Goal: Task Accomplishment & Management: Manage account settings

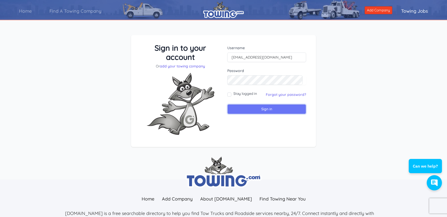
click at [257, 110] on input "Sign in" at bounding box center [266, 109] width 79 height 10
click at [26, 10] on link "Home" at bounding box center [25, 11] width 30 height 14
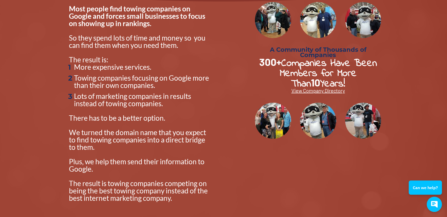
scroll to position [152, 0]
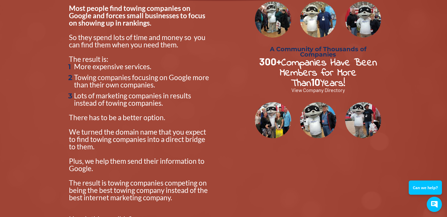
click at [317, 90] on span "View Company Directory" at bounding box center [319, 90] width 54 height 6
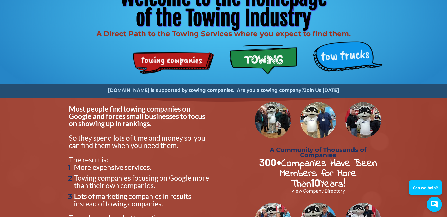
scroll to position [0, 0]
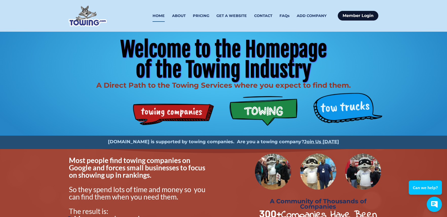
click at [351, 13] on link "Member Login" at bounding box center [358, 16] width 41 height 10
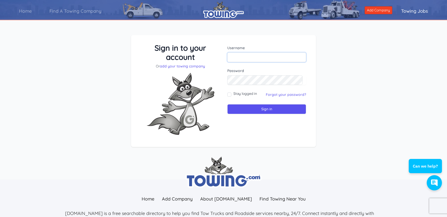
click at [251, 58] on input "text" at bounding box center [266, 57] width 79 height 10
click at [239, 53] on input "text" at bounding box center [266, 57] width 79 height 10
type input "[PERSON_NAME] Motors"
click at [269, 109] on input "Sign in" at bounding box center [266, 109] width 79 height 10
click at [266, 110] on input "Sign in" at bounding box center [266, 109] width 79 height 10
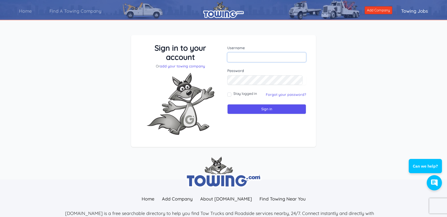
click at [233, 58] on input "text" at bounding box center [266, 57] width 79 height 10
type input "[EMAIL_ADDRESS][DOMAIN_NAME]"
click at [257, 110] on input "Sign in" at bounding box center [266, 109] width 79 height 10
click at [242, 57] on input "text" at bounding box center [266, 57] width 79 height 10
click at [253, 57] on input "text" at bounding box center [266, 57] width 79 height 10
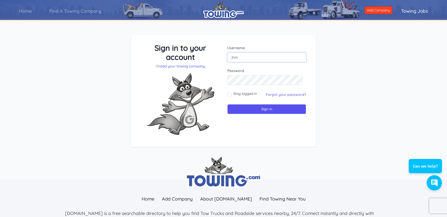
type input "[EMAIL_ADDRESS][DOMAIN_NAME]"
click at [263, 109] on input "Sign in" at bounding box center [266, 109] width 79 height 10
click at [244, 56] on input "text" at bounding box center [266, 57] width 79 height 10
type input "[EMAIL_ADDRESS][DOMAIN_NAME]"
click at [289, 95] on link "Forgot your password?" at bounding box center [286, 94] width 40 height 5
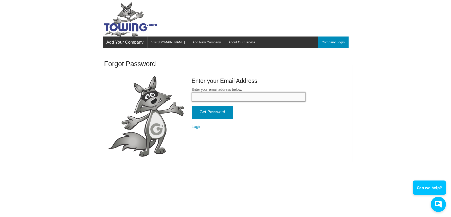
click at [206, 95] on input "Enter your email address below." at bounding box center [249, 96] width 114 height 9
type input "Jhmotors1@gmail.com"
click at [216, 114] on input "Get Password" at bounding box center [213, 112] width 42 height 13
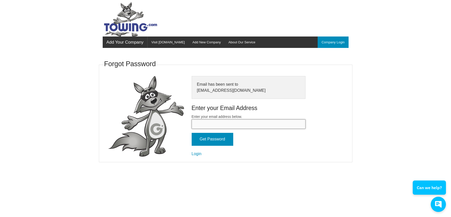
click at [222, 125] on input "Enter your email address below." at bounding box center [249, 123] width 114 height 9
type input "[EMAIL_ADDRESS][DOMAIN_NAME]"
click at [211, 139] on input "Get Password" at bounding box center [213, 139] width 42 height 13
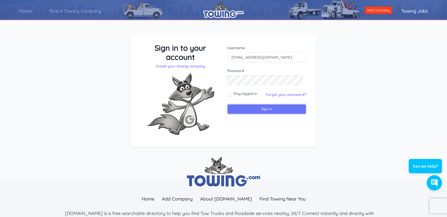
click at [255, 110] on input "Sign in" at bounding box center [266, 109] width 79 height 10
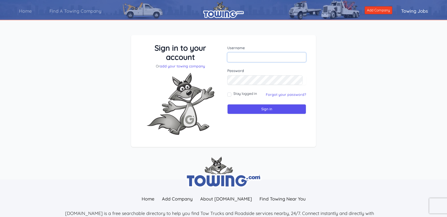
click at [250, 55] on input "text" at bounding box center [266, 57] width 79 height 10
type input "Jhmotors1@gmail.com"
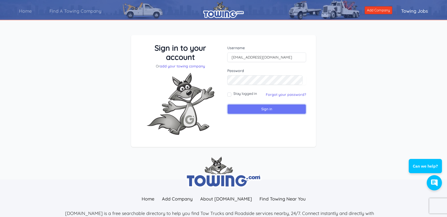
click at [253, 107] on input "Sign in" at bounding box center [266, 109] width 79 height 10
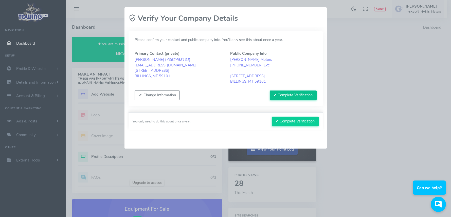
click at [295, 94] on button "✔ Complete Verification" at bounding box center [293, 96] width 47 height 10
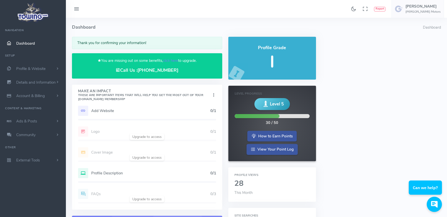
click at [125, 109] on h5 "Add Website" at bounding box center [150, 111] width 119 height 4
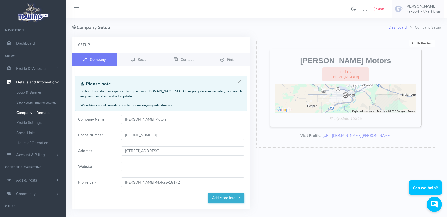
click at [144, 170] on input "Website" at bounding box center [182, 167] width 123 height 10
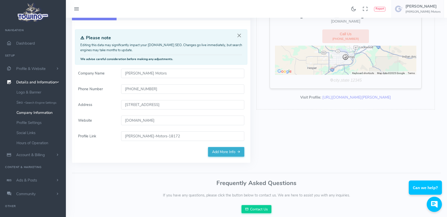
scroll to position [64, 0]
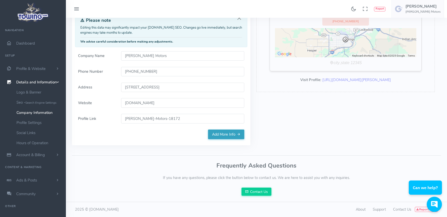
type input "jhmotorsinc.com"
click at [222, 135] on link "Add More Info" at bounding box center [226, 135] width 36 height 10
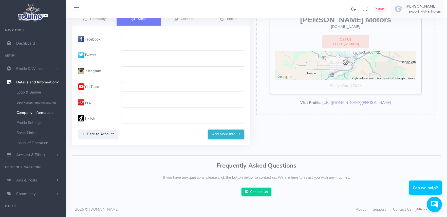
click at [142, 41] on input "text" at bounding box center [182, 40] width 123 height 10
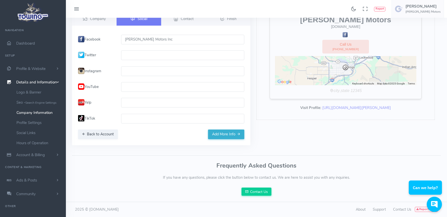
scroll to position [15, 0]
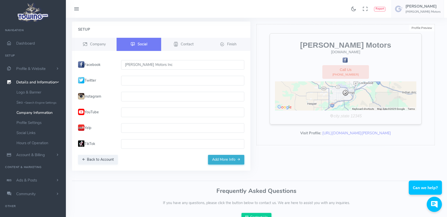
type input "J H Motors Inc"
click at [135, 128] on input "text" at bounding box center [182, 128] width 123 height 10
type input "J H Motors Inc"
click at [231, 160] on button "Add More Info" at bounding box center [226, 160] width 36 height 10
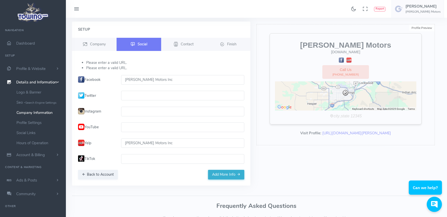
drag, startPoint x: 158, startPoint y: 81, endPoint x: 118, endPoint y: 81, distance: 39.8
click at [118, 81] on div "J H Motors Inc" at bounding box center [182, 80] width 129 height 10
type input "j"
click at [187, 43] on span "Contact" at bounding box center [187, 43] width 13 height 5
click at [186, 42] on span "Contact" at bounding box center [187, 43] width 13 height 5
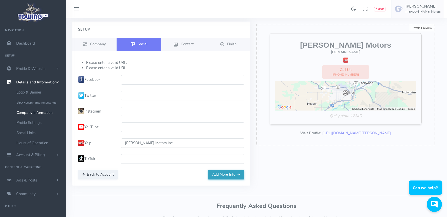
click at [222, 175] on button "Add More Info" at bounding box center [226, 175] width 36 height 10
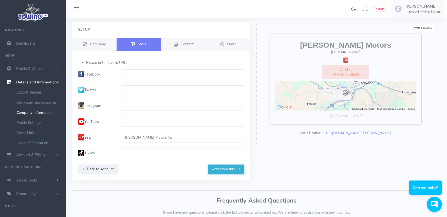
drag, startPoint x: 159, startPoint y: 137, endPoint x: 153, endPoint y: 137, distance: 5.6
click at [154, 137] on input "J H Motors Inc" at bounding box center [182, 138] width 123 height 10
drag, startPoint x: 173, startPoint y: 138, endPoint x: 131, endPoint y: 140, distance: 42.1
click at [132, 140] on input "J H Motors Inc" at bounding box center [182, 138] width 123 height 10
type input "J"
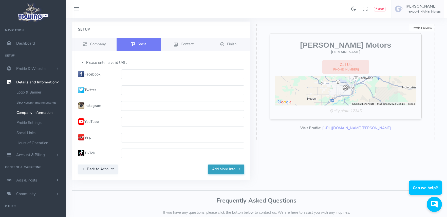
click at [221, 169] on button "Add More Info" at bounding box center [226, 170] width 36 height 10
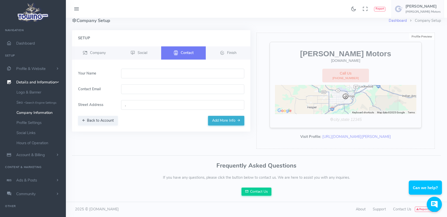
scroll to position [7, 0]
click at [140, 74] on input "text" at bounding box center [182, 74] width 123 height 10
type input "[PERSON_NAME]"
type input "jhmotors1@gmail.com"
type input "4540 State Ave, Billings, MT 59101, USA"
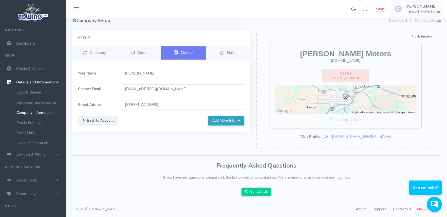
click at [227, 121] on button "Add More Info" at bounding box center [226, 121] width 36 height 10
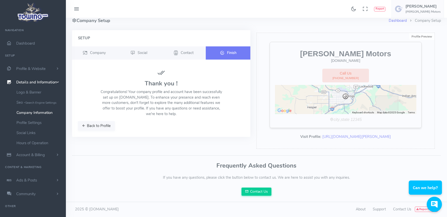
click at [99, 126] on button "Back to Profile" at bounding box center [96, 126] width 37 height 10
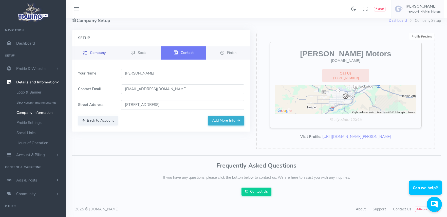
click at [101, 53] on span "Company" at bounding box center [98, 52] width 16 height 5
click at [32, 43] on span "Dashboard" at bounding box center [25, 43] width 19 height 5
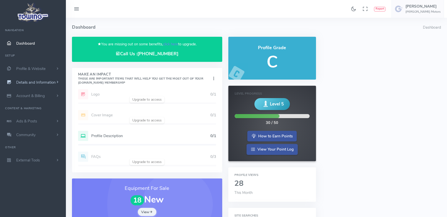
click at [50, 81] on span "Details and Information" at bounding box center [36, 82] width 40 height 5
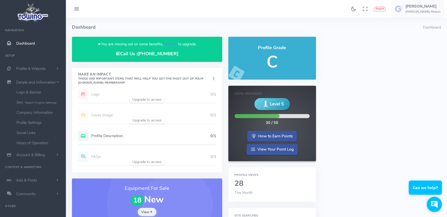
click at [148, 101] on div "Add Website 1/1 Logo 0/1 Cover Image 0/1 Profile Description 0/1 FAQs 0/3" at bounding box center [147, 130] width 150 height 83
click at [147, 137] on h5 "Profile Description" at bounding box center [150, 136] width 119 height 4
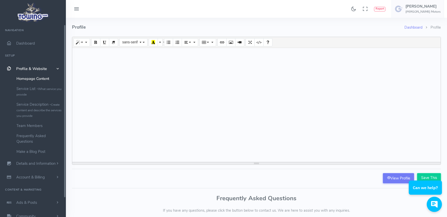
click at [116, 61] on div at bounding box center [256, 105] width 369 height 114
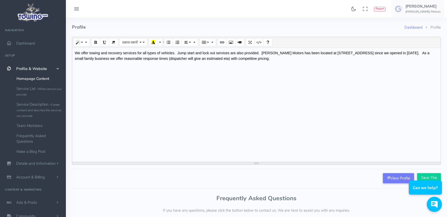
click at [174, 53] on div "We offer towing and recovery services for all types of vehicles. Jump start and…" at bounding box center [256, 105] width 369 height 114
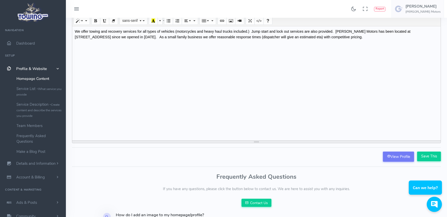
scroll to position [51, 0]
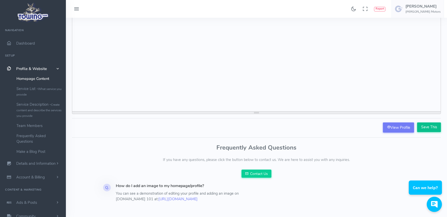
click at [432, 127] on input "Save This" at bounding box center [429, 127] width 24 height 10
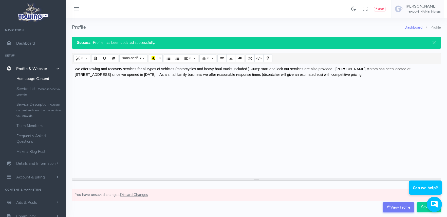
click at [39, 80] on link "Homepage Content" at bounding box center [39, 79] width 53 height 10
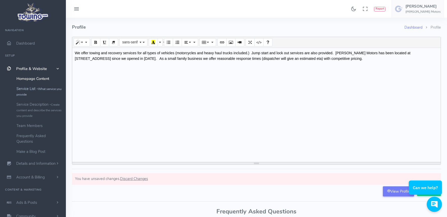
click at [42, 89] on small "What service you provide" at bounding box center [38, 92] width 45 height 10
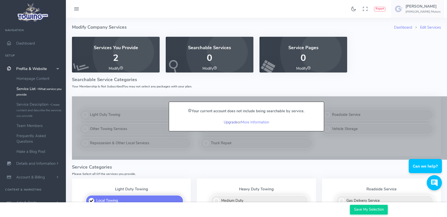
click at [229, 123] on link "Upgrade" at bounding box center [231, 122] width 14 height 5
click at [235, 121] on link "Upgrade" at bounding box center [231, 122] width 14 height 5
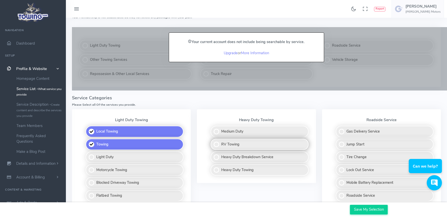
scroll to position [76, 0]
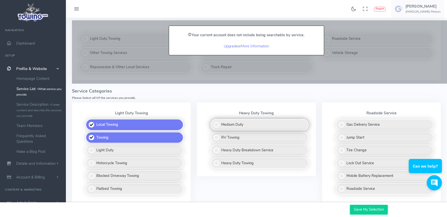
click at [222, 123] on label "Medium Duty" at bounding box center [260, 125] width 98 height 12
click at [213, 122] on input "Medium Duty" at bounding box center [210, 120] width 3 height 3
checkbox input "true"
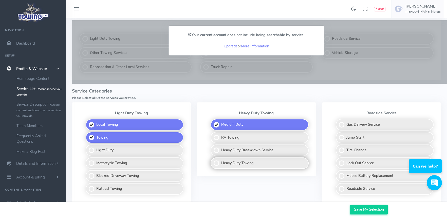
click at [220, 163] on label "Heavy Duty Towing" at bounding box center [260, 163] width 98 height 12
click at [213, 161] on input "Heavy Duty Towing" at bounding box center [210, 158] width 3 height 3
checkbox input "true"
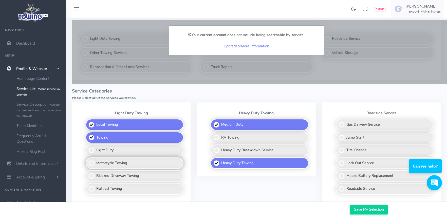
click at [90, 164] on label "Motorcycle Towing" at bounding box center [135, 163] width 98 height 12
click at [88, 161] on input "Motorcycle Towing" at bounding box center [85, 158] width 3 height 3
checkbox input "true"
click at [92, 151] on label "Light Duty" at bounding box center [135, 151] width 98 height 12
click at [88, 148] on input "Light Duty" at bounding box center [85, 146] width 3 height 3
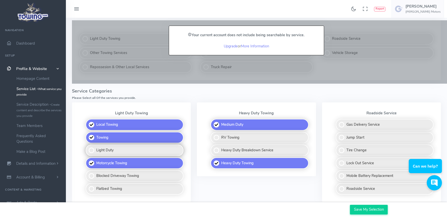
checkbox input "true"
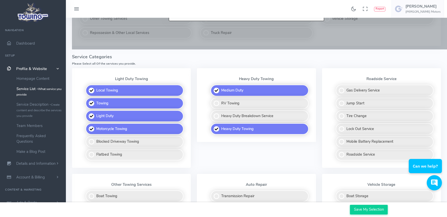
scroll to position [127, 0]
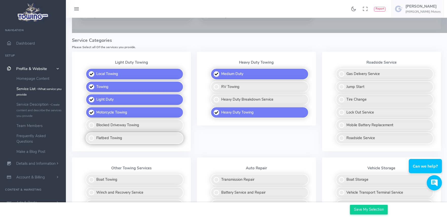
click at [91, 139] on label "Flatbed Towing" at bounding box center [135, 138] width 98 height 12
click at [88, 136] on input "Flatbed Towing" at bounding box center [85, 133] width 3 height 3
checkbox input "true"
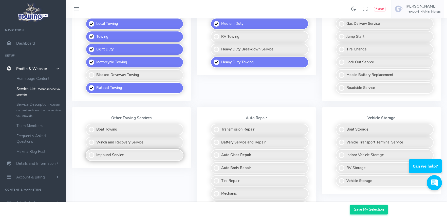
scroll to position [178, 0]
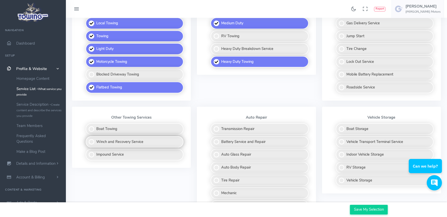
click at [92, 144] on label "Winch and Recovery Service" at bounding box center [135, 142] width 98 height 12
click at [88, 139] on input "Winch and Recovery Service" at bounding box center [85, 137] width 3 height 3
checkbox input "true"
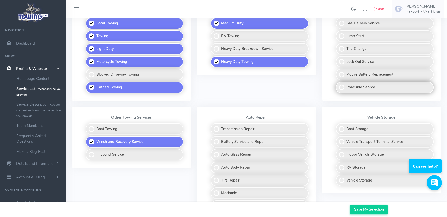
scroll to position [152, 0]
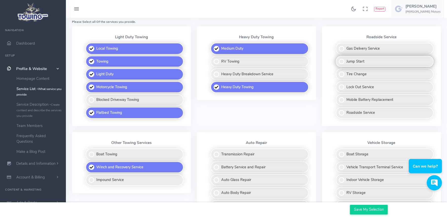
click at [343, 61] on label "Jump Start" at bounding box center [385, 62] width 98 height 12
click at [338, 59] on input "Jump Start" at bounding box center [336, 57] width 3 height 3
checkbox input "true"
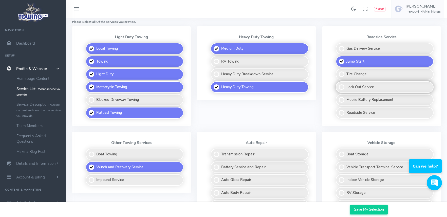
click at [341, 86] on label "Lock Out Service" at bounding box center [385, 87] width 98 height 12
click at [338, 85] on input "Lock Out Service" at bounding box center [336, 82] width 3 height 3
checkbox input "true"
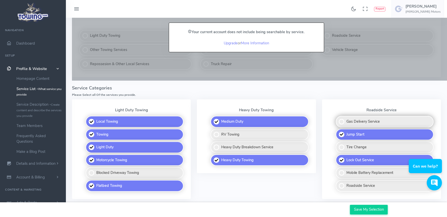
scroll to position [54, 0]
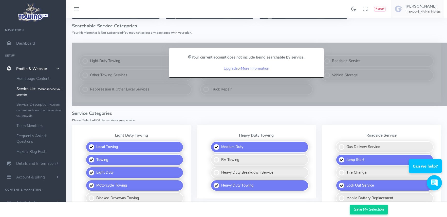
click at [217, 160] on label "RV Towing" at bounding box center [260, 160] width 98 height 12
click at [213, 157] on input "RV Towing" at bounding box center [210, 155] width 3 height 3
checkbox input "true"
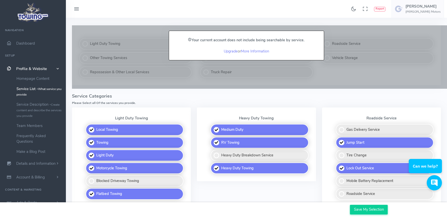
scroll to position [79, 0]
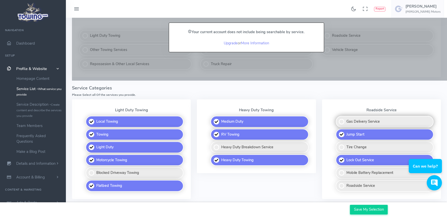
click at [341, 122] on label "Gas Delivery Service" at bounding box center [385, 122] width 98 height 12
click at [338, 119] on input "Gas Delivery Service" at bounding box center [336, 117] width 3 height 3
checkbox input "true"
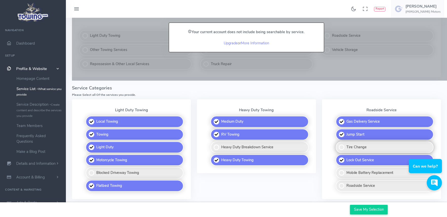
click at [341, 147] on label "Tire Change" at bounding box center [385, 148] width 98 height 12
click at [338, 145] on input "Tire Change" at bounding box center [336, 143] width 3 height 3
checkbox input "true"
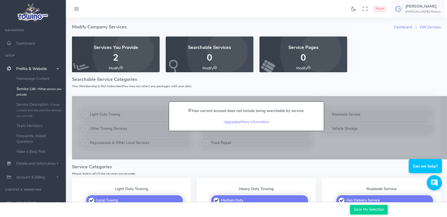
scroll to position [0, 0]
click at [382, 63] on div "Services You Provide 2 Modify Searchable Services 0 Modify Service Pages 0 Modi…" at bounding box center [256, 58] width 375 height 42
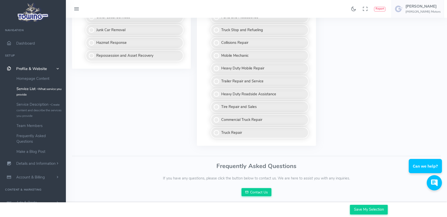
scroll to position [434, 0]
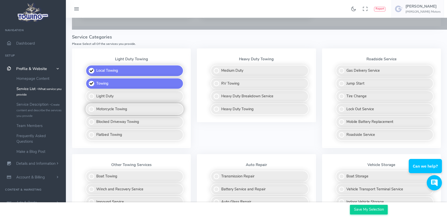
scroll to position [130, 0]
click at [217, 70] on label "Medium Duty" at bounding box center [260, 71] width 98 height 12
click at [213, 68] on input "Medium Duty" at bounding box center [210, 66] width 3 height 3
checkbox input "true"
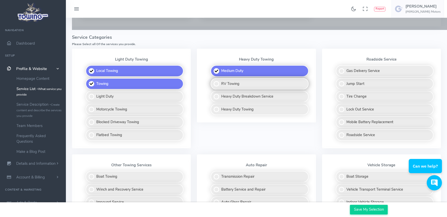
click at [217, 83] on label "RV Towing" at bounding box center [260, 84] width 98 height 12
click at [213, 81] on input "RV Towing" at bounding box center [210, 79] width 3 height 3
checkbox input "true"
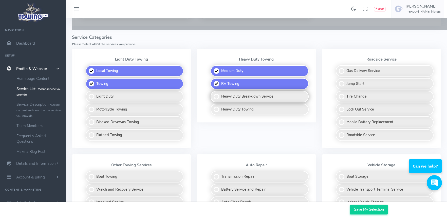
click at [220, 92] on label "Heavy Duty Breakdown Service" at bounding box center [260, 97] width 98 height 12
click at [213, 92] on input "Heavy Duty Breakdown Service" at bounding box center [210, 92] width 3 height 3
checkbox input "true"
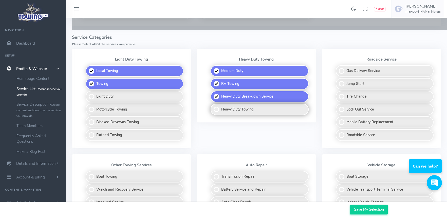
click at [220, 107] on label "Heavy Duty Towing" at bounding box center [260, 110] width 98 height 12
click at [213, 107] on input "Heavy Duty Towing" at bounding box center [210, 105] width 3 height 3
checkbox input "true"
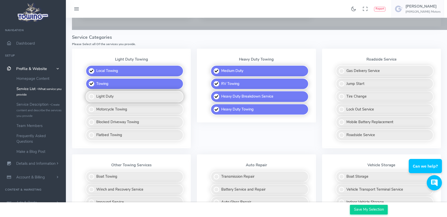
click at [95, 99] on label "Light Duty" at bounding box center [135, 97] width 98 height 12
click at [88, 94] on input "Light Duty" at bounding box center [85, 92] width 3 height 3
checkbox input "true"
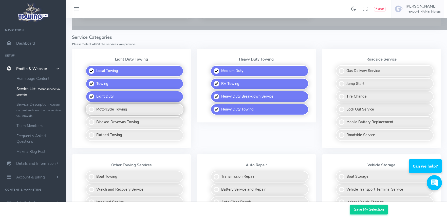
click at [93, 108] on label "Motorcycle Towing" at bounding box center [135, 110] width 98 height 12
click at [88, 107] on input "Motorcycle Towing" at bounding box center [85, 105] width 3 height 3
checkbox input "true"
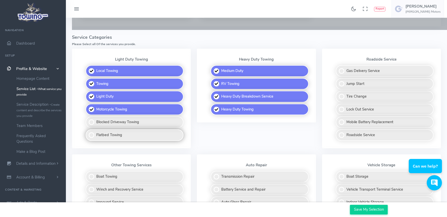
click at [91, 134] on label "Flatbed Towing" at bounding box center [135, 135] width 98 height 12
click at [88, 133] on input "Flatbed Towing" at bounding box center [85, 130] width 3 height 3
checkbox input "true"
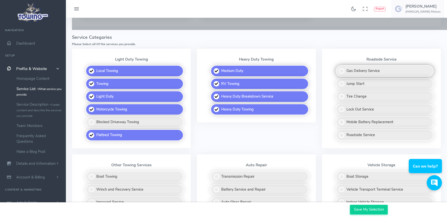
click at [341, 73] on label "Gas Delivery Service" at bounding box center [385, 71] width 98 height 12
click at [338, 68] on input "Gas Delivery Service" at bounding box center [336, 66] width 3 height 3
checkbox input "true"
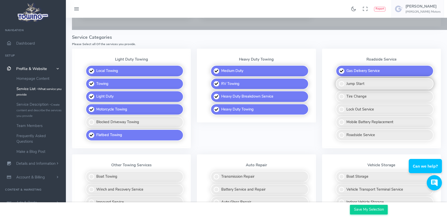
click at [342, 85] on label "Jump Start" at bounding box center [385, 84] width 98 height 12
click at [338, 81] on input "Jump Start" at bounding box center [336, 79] width 3 height 3
checkbox input "true"
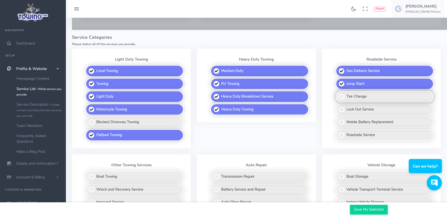
click at [341, 96] on label "Tire Change" at bounding box center [385, 97] width 98 height 12
click at [338, 94] on input "Tire Change" at bounding box center [336, 92] width 3 height 3
checkbox input "true"
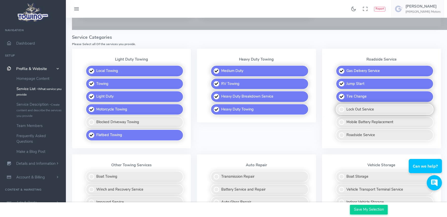
click at [340, 111] on label "Lock Out Service" at bounding box center [385, 110] width 98 height 12
click at [338, 107] on input "Lock Out Service" at bounding box center [336, 105] width 3 height 3
checkbox input "true"
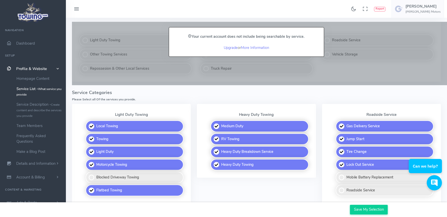
scroll to position [3, 0]
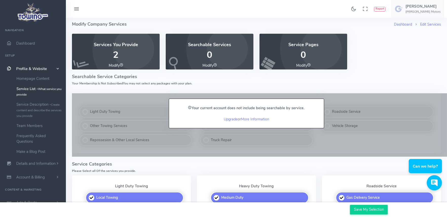
click at [253, 156] on div at bounding box center [262, 124] width 381 height 63
click at [433, 23] on link "Edit Services" at bounding box center [430, 24] width 21 height 5
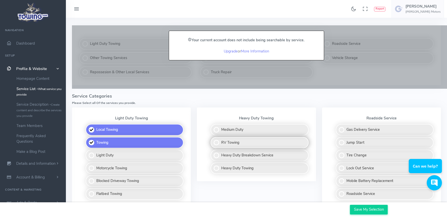
scroll to position [76, 0]
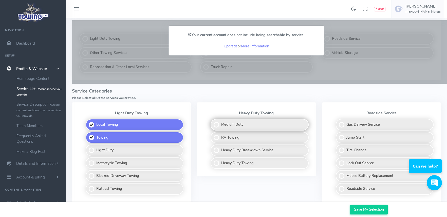
click at [215, 124] on label "Medium Duty" at bounding box center [260, 125] width 98 height 12
click at [213, 122] on input "Medium Duty" at bounding box center [210, 120] width 3 height 3
checkbox input "true"
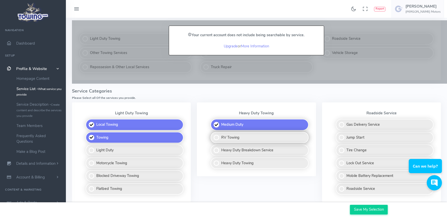
click at [213, 139] on label "RV Towing" at bounding box center [260, 138] width 98 height 12
click at [213, 135] on input "RV Towing" at bounding box center [210, 133] width 3 height 3
checkbox input "true"
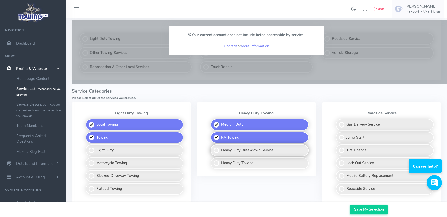
click at [217, 155] on label "Heavy Duty Breakdown Service" at bounding box center [260, 151] width 98 height 12
click at [213, 148] on input "Heavy Duty Breakdown Service" at bounding box center [210, 146] width 3 height 3
checkbox input "true"
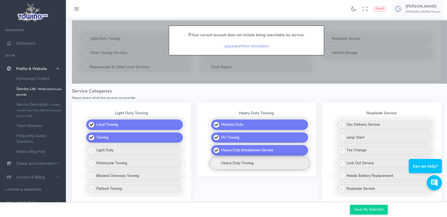
click at [215, 163] on label "Heavy Duty Towing" at bounding box center [260, 163] width 98 height 12
click at [213, 161] on input "Heavy Duty Towing" at bounding box center [210, 158] width 3 height 3
checkbox input "true"
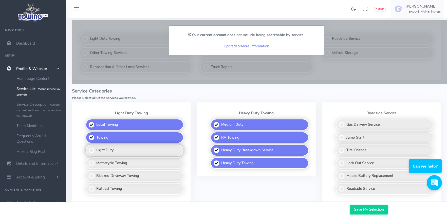
click at [92, 149] on label "Light Duty" at bounding box center [135, 151] width 98 height 12
click at [88, 148] on input "Light Duty" at bounding box center [85, 146] width 3 height 3
checkbox input "true"
click at [90, 164] on label "Motorcycle Towing" at bounding box center [135, 163] width 98 height 12
click at [88, 161] on input "Motorcycle Towing" at bounding box center [85, 158] width 3 height 3
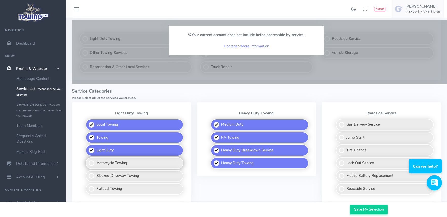
checkbox input "true"
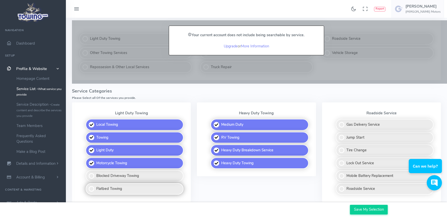
click at [91, 186] on label "Flatbed Towing" at bounding box center [135, 189] width 98 height 12
click at [88, 186] on input "Flatbed Towing" at bounding box center [85, 184] width 3 height 3
checkbox input "true"
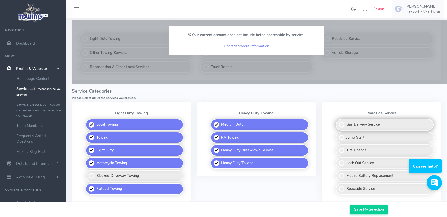
click at [340, 125] on label "Gas Delivery Service" at bounding box center [385, 125] width 98 height 12
click at [338, 122] on input "Gas Delivery Service" at bounding box center [336, 120] width 3 height 3
checkbox input "true"
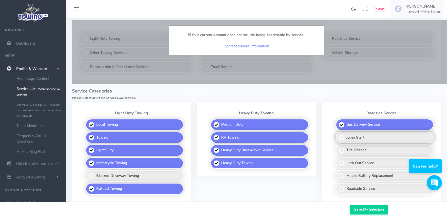
click at [340, 139] on label "Jump Start" at bounding box center [385, 138] width 98 height 12
click at [338, 135] on input "Jump Start" at bounding box center [336, 133] width 3 height 3
checkbox input "true"
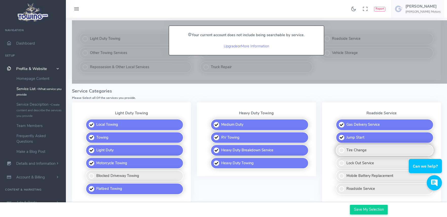
click at [341, 151] on label "Tire Change" at bounding box center [385, 151] width 98 height 12
click at [338, 148] on input "Tire Change" at bounding box center [336, 146] width 3 height 3
checkbox input "true"
click at [340, 162] on label "Lock Out Service" at bounding box center [385, 163] width 98 height 12
click at [338, 161] on input "Lock Out Service" at bounding box center [336, 158] width 3 height 3
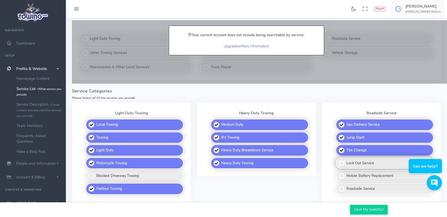
checkbox input "true"
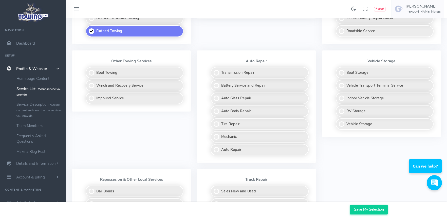
scroll to position [282, 0]
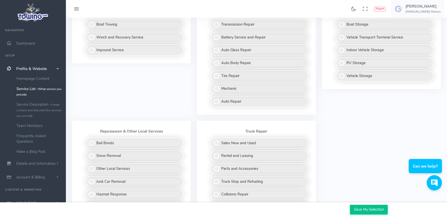
click at [362, 209] on input "Save My Selection" at bounding box center [369, 210] width 38 height 10
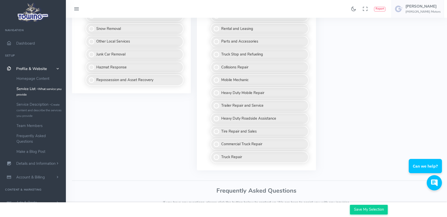
scroll to position [431, 0]
click at [362, 210] on input "Save My Selection" at bounding box center [369, 210] width 38 height 10
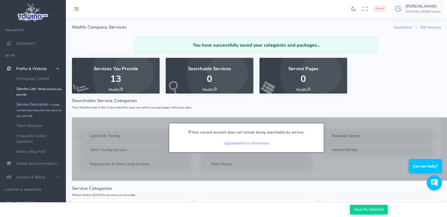
click at [39, 108] on link "Service Description - Create content and describe the services you provide" at bounding box center [39, 109] width 53 height 21
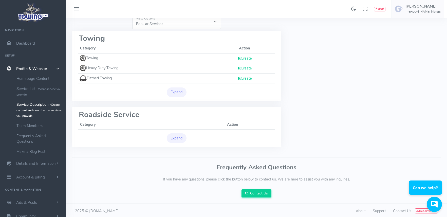
scroll to position [67, 0]
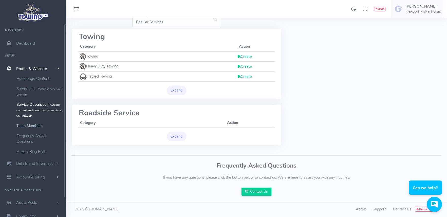
click at [40, 124] on link "Team Members" at bounding box center [39, 126] width 53 height 10
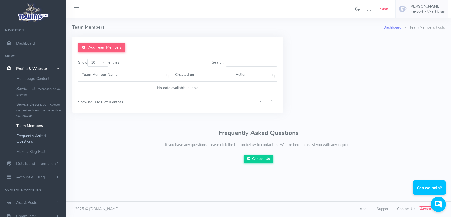
click at [42, 134] on link "Frequently Asked Questions" at bounding box center [39, 139] width 53 height 16
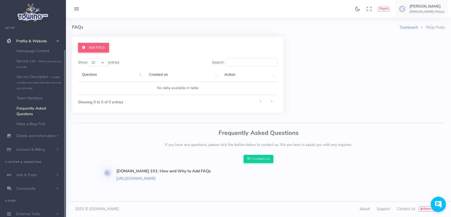
scroll to position [29, 0]
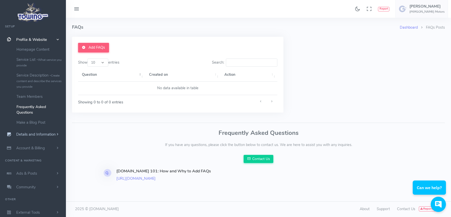
click at [50, 133] on span "Details and Information" at bounding box center [36, 134] width 40 height 5
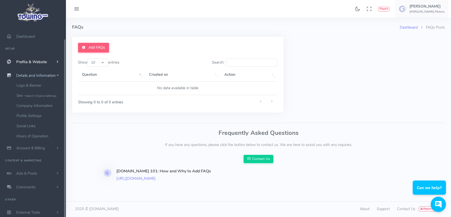
scroll to position [7, 0]
click at [27, 36] on span "Dashboard" at bounding box center [25, 36] width 19 height 5
